Goal: Task Accomplishment & Management: Manage account settings

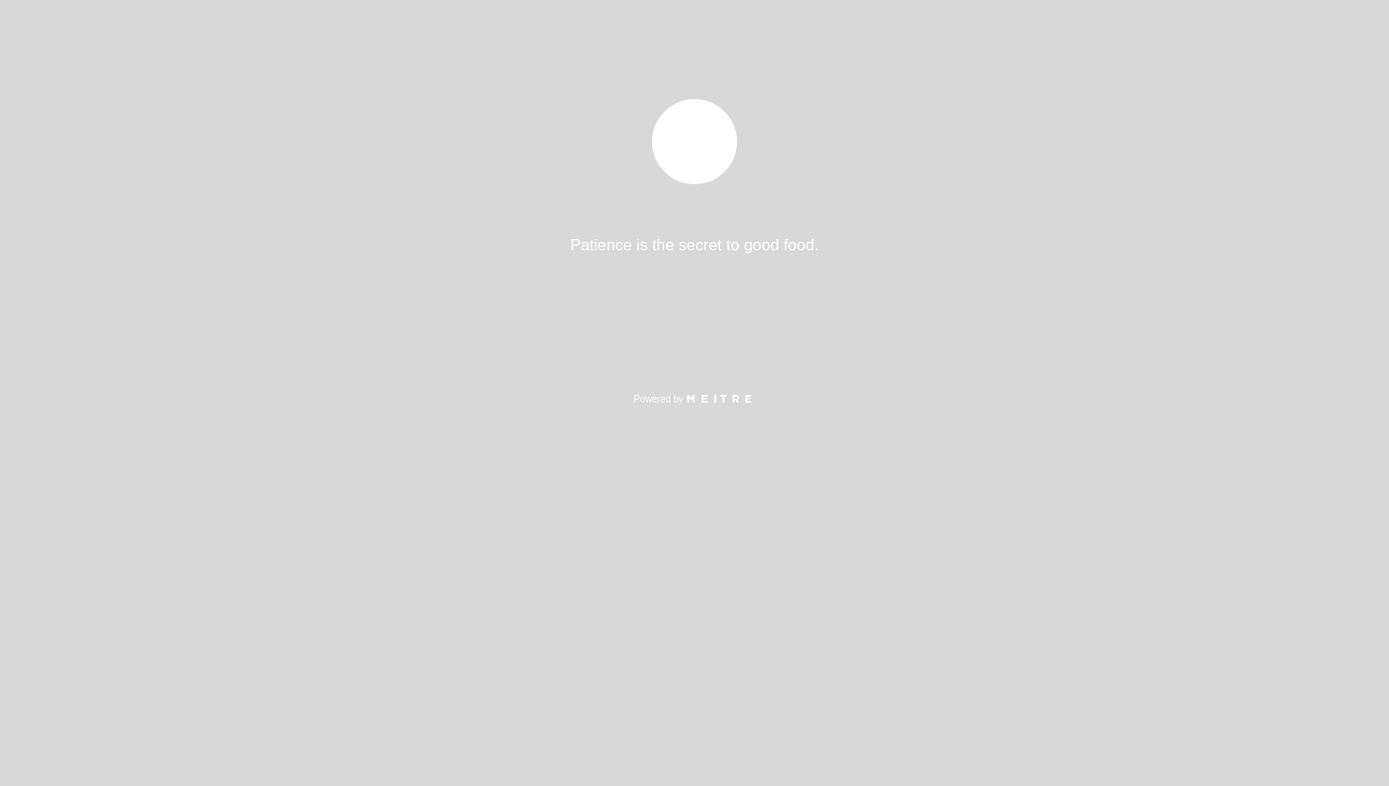
select select "es"
